Goal: Task Accomplishment & Management: Complete application form

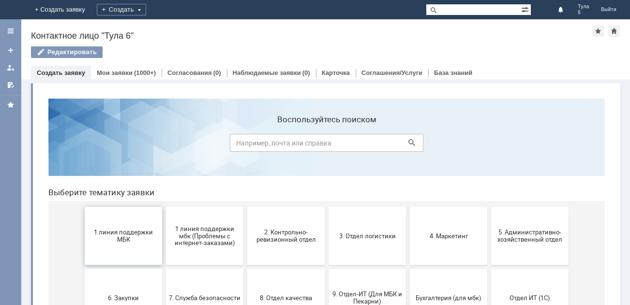
click at [112, 240] on span "1 линия поддержки МБК" at bounding box center [124, 236] width 72 height 15
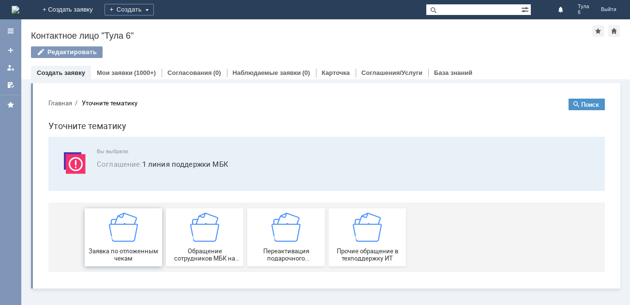
click at [117, 239] on img at bounding box center [123, 227] width 29 height 29
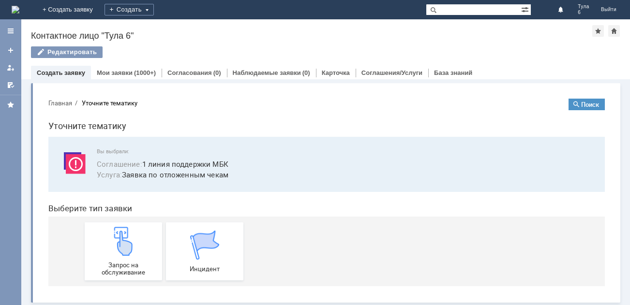
click at [117, 239] on img at bounding box center [123, 241] width 29 height 29
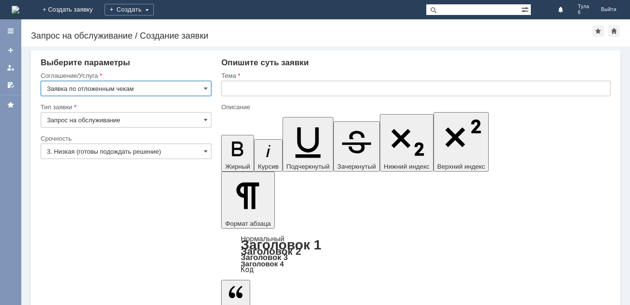
click at [96, 147] on input "3. Низкая (готовы подождать решение)" at bounding box center [126, 151] width 171 height 15
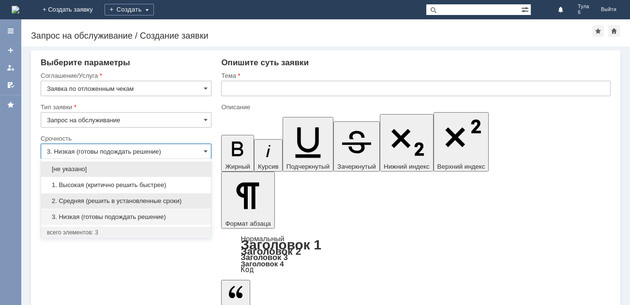
click at [95, 198] on span "2. Средняя (решить в установленные сроки)" at bounding box center [126, 201] width 158 height 8
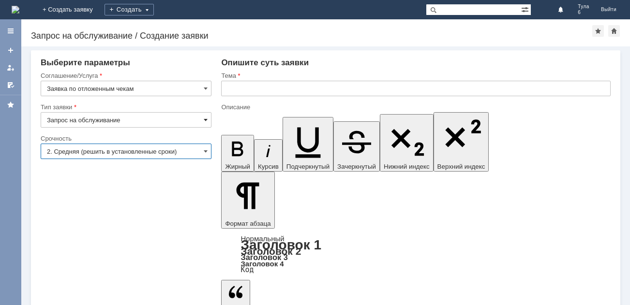
type input "2. Средняя (решить в установленные сроки)"
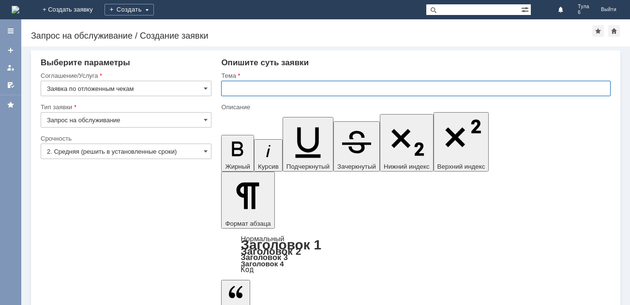
click at [235, 88] on input "text" at bounding box center [416, 88] width 390 height 15
type input "ОТЛ ЧЕКИ [DATE]"
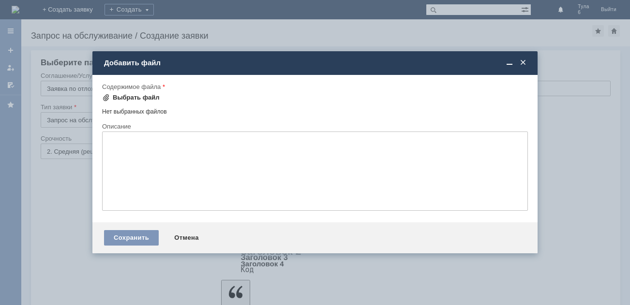
click at [111, 94] on div "Выбрать файл" at bounding box center [131, 98] width 58 height 8
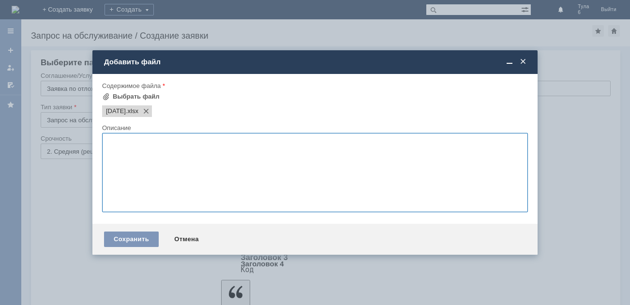
click at [124, 142] on textarea at bounding box center [315, 172] width 426 height 79
type textarea "ОТЛ ЧЕКИ"
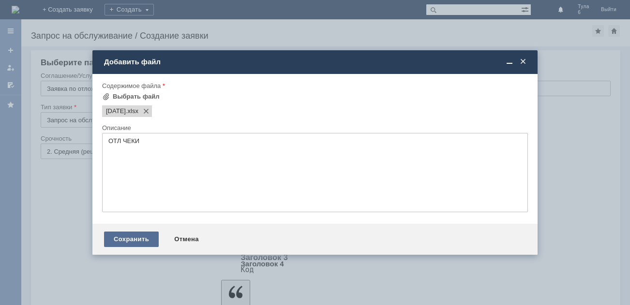
click at [133, 237] on div "Сохранить" at bounding box center [131, 239] width 55 height 15
